Goal: Information Seeking & Learning: Find specific fact

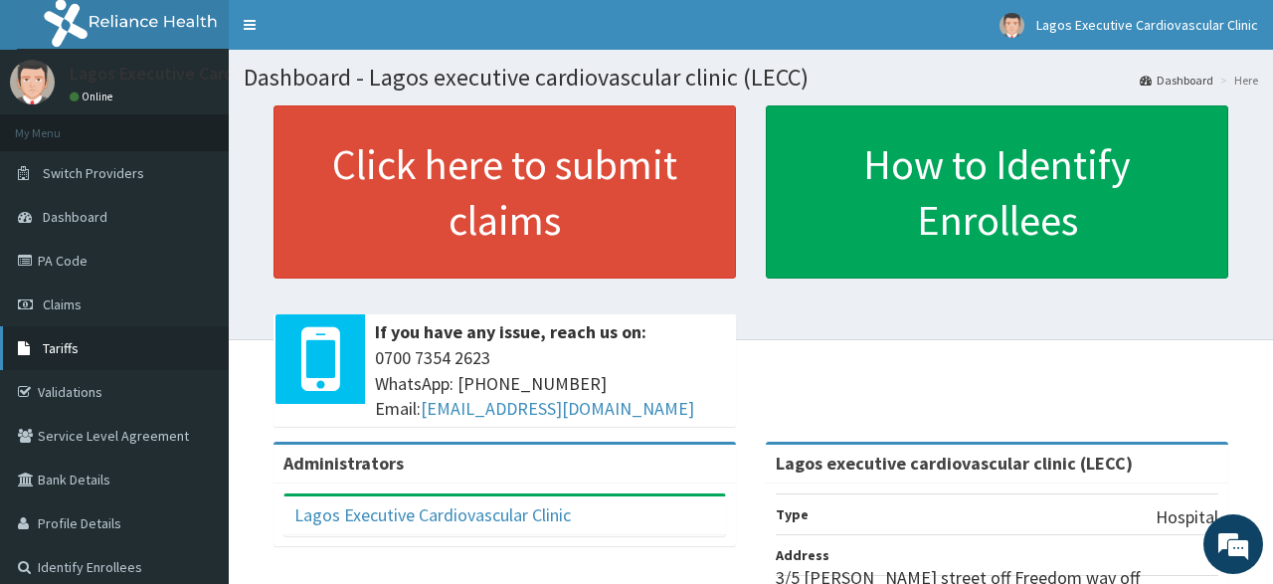
click at [78, 349] on span "Tariffs" at bounding box center [61, 348] width 36 height 18
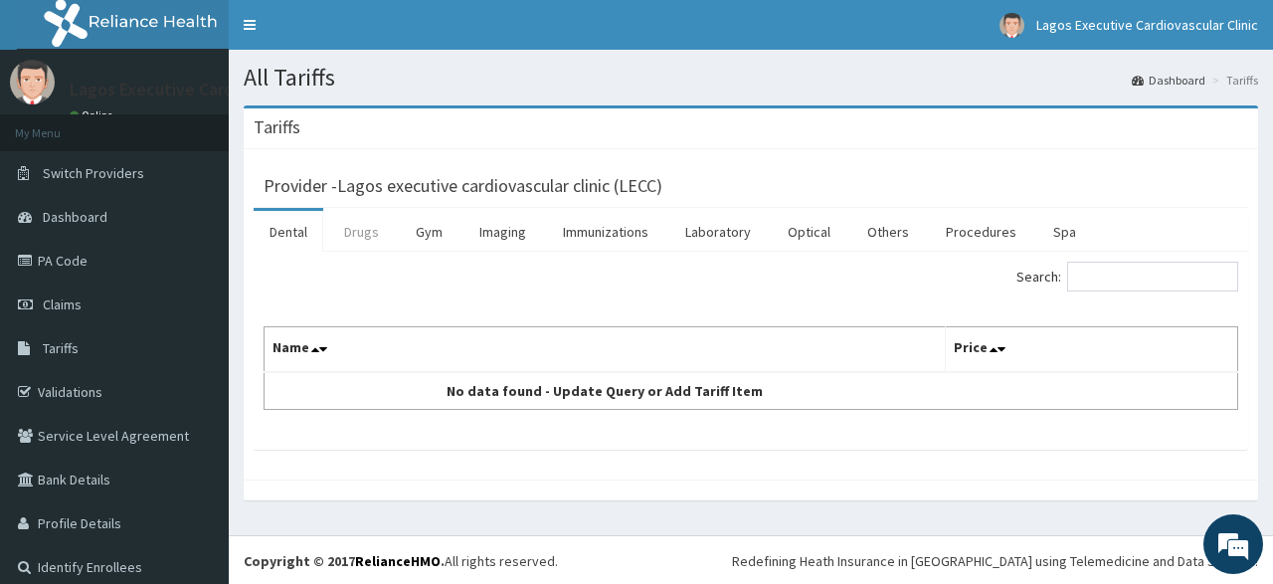
click at [353, 234] on link "Drugs" at bounding box center [361, 232] width 67 height 42
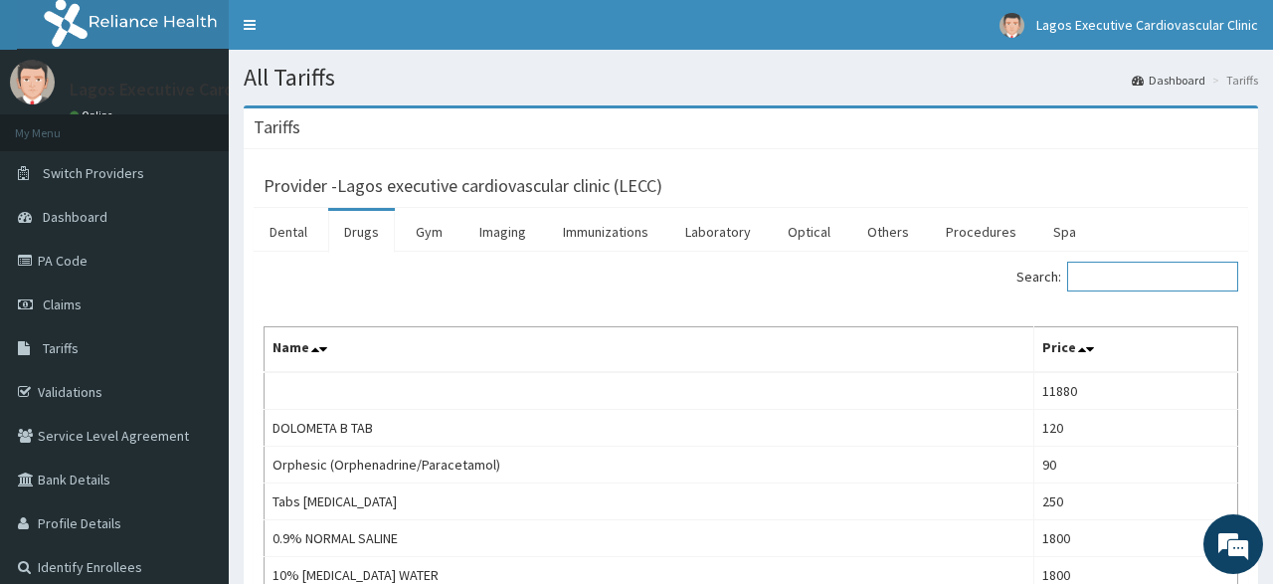
click at [1115, 277] on input "Search:" at bounding box center [1152, 277] width 171 height 30
paste input "atorvastin"
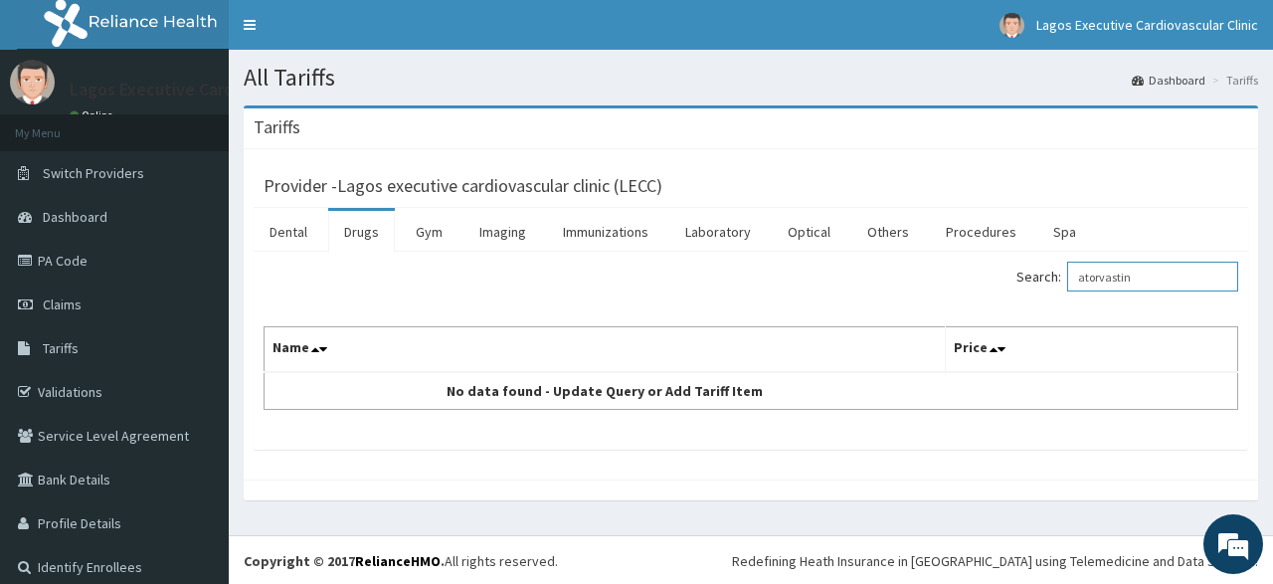
click at [1092, 281] on input "atorvastin" at bounding box center [1152, 277] width 171 height 30
click at [1152, 276] on input "atorvastin" at bounding box center [1152, 277] width 171 height 30
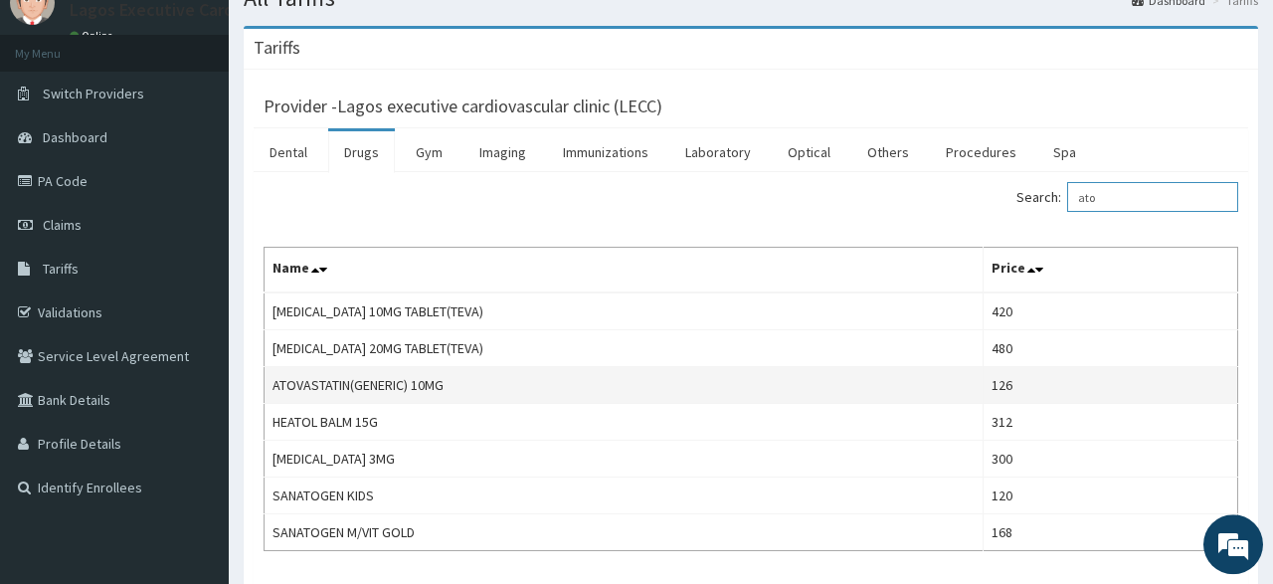
scroll to position [74, 0]
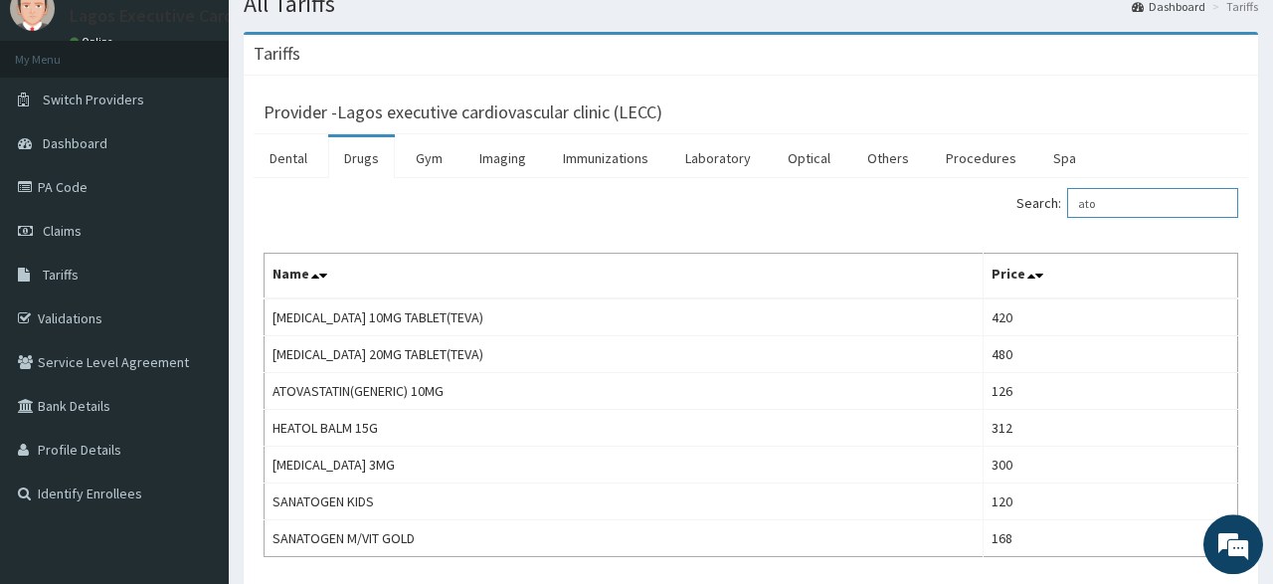
type input "ato"
